Goal: Obtain resource: Obtain resource

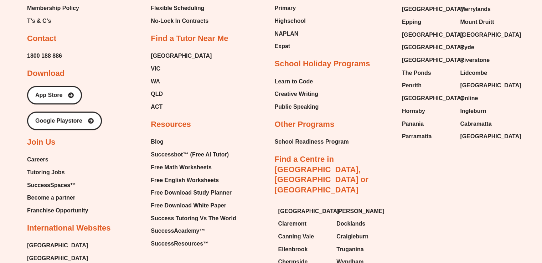
scroll to position [3105, 0]
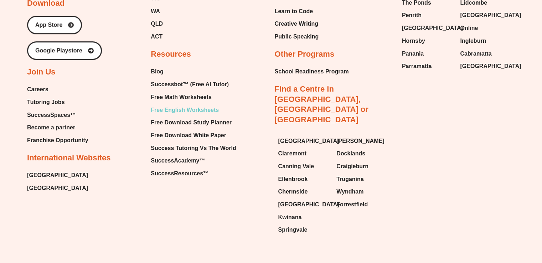
click at [189, 105] on span "Free English Worksheets" at bounding box center [185, 110] width 68 height 11
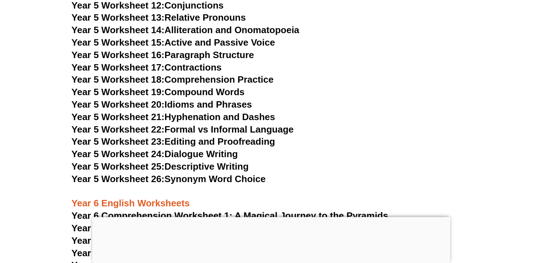
scroll to position [3713, 0]
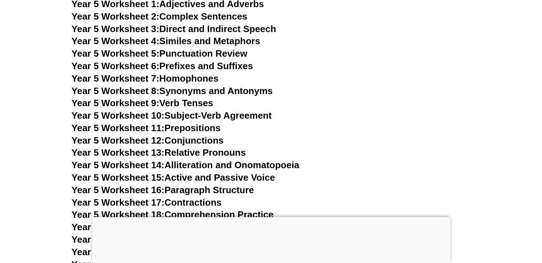
scroll to position [3578, 0]
click at [203, 19] on link "Year 5 Worksheet 2: Complex Sentences" at bounding box center [160, 16] width 176 height 11
